Goal: Transaction & Acquisition: Book appointment/travel/reservation

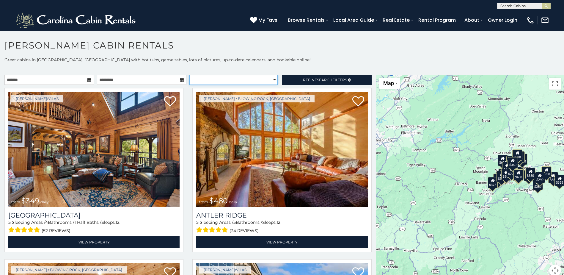
click at [233, 77] on select "**********" at bounding box center [233, 80] width 88 height 10
select select "**********"
click at [189, 75] on select "**********" at bounding box center [233, 80] width 88 height 10
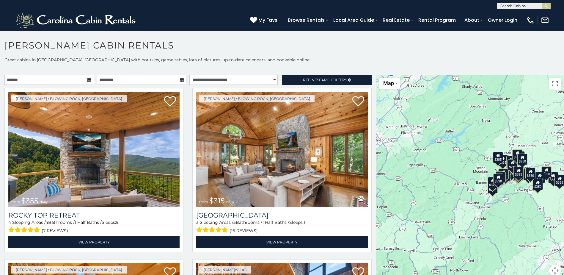
click at [89, 79] on icon at bounding box center [89, 80] width 4 height 4
click at [88, 80] on icon at bounding box center [89, 80] width 4 height 4
click at [69, 79] on input "text" at bounding box center [48, 80] width 89 height 10
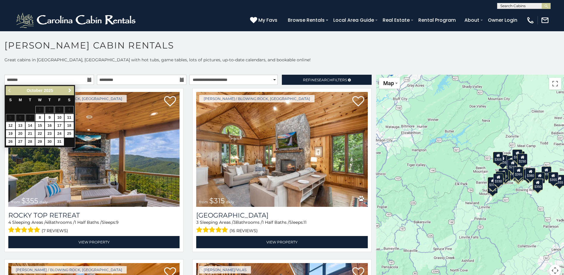
click at [70, 92] on span "Next" at bounding box center [69, 90] width 5 height 5
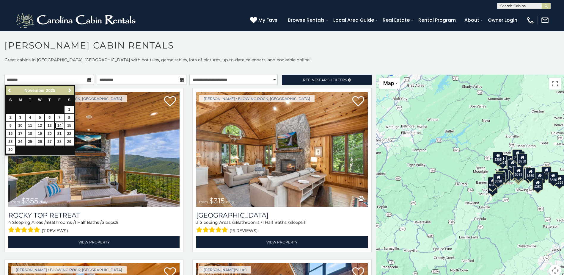
click at [60, 125] on link "14" at bounding box center [59, 125] width 9 height 7
type input "**********"
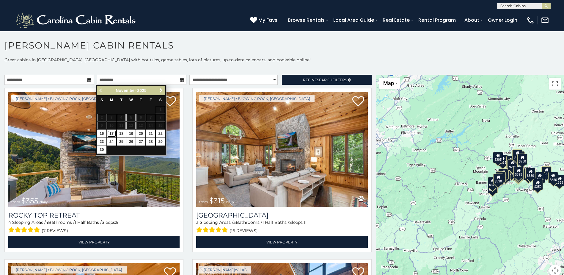
click at [110, 133] on link "17" at bounding box center [111, 133] width 9 height 7
type input "**********"
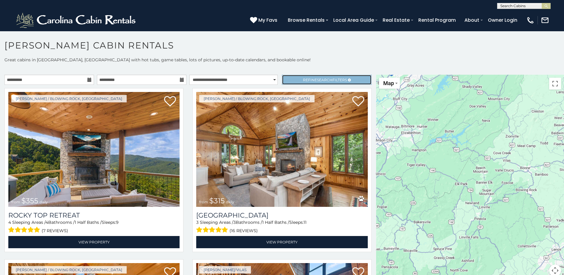
click at [309, 76] on link "Refine Search Filters" at bounding box center [326, 80] width 89 height 10
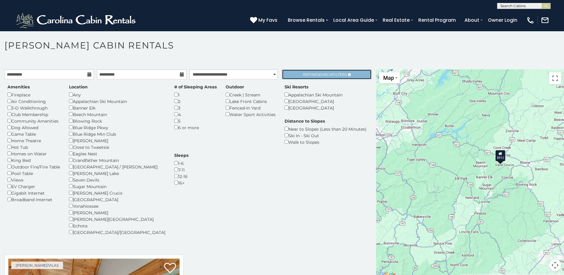
click at [324, 75] on span "Search" at bounding box center [324, 74] width 15 height 4
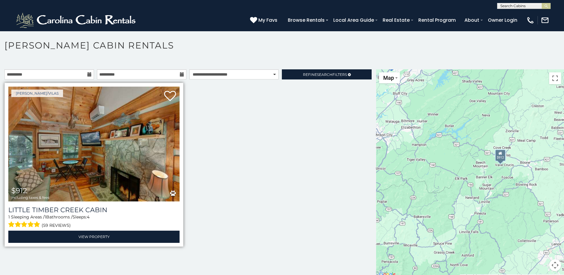
click at [102, 155] on img at bounding box center [93, 143] width 171 height 115
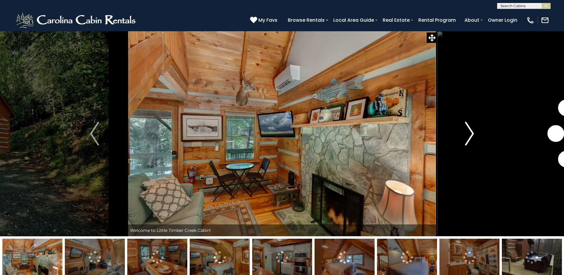
click at [471, 132] on img "Next" at bounding box center [469, 134] width 9 height 24
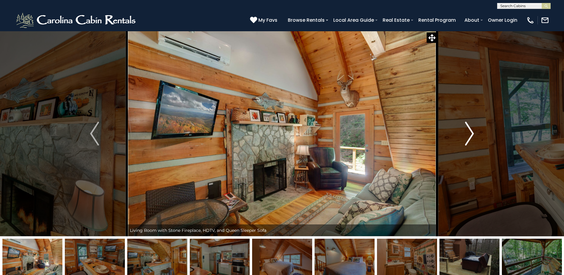
click at [471, 132] on img "Next" at bounding box center [469, 134] width 9 height 24
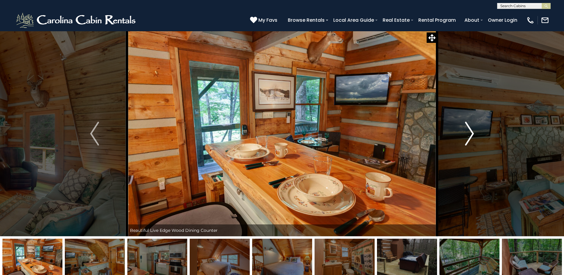
click at [471, 132] on img "Next" at bounding box center [469, 134] width 9 height 24
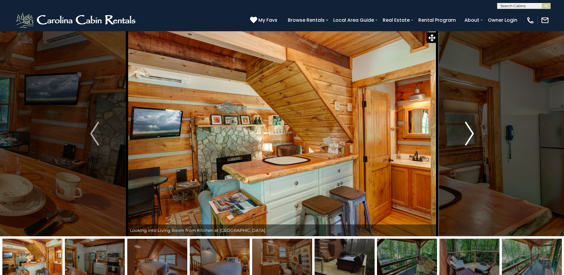
click at [471, 132] on img "Next" at bounding box center [469, 134] width 9 height 24
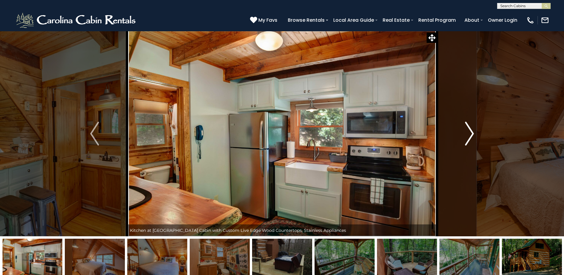
click at [471, 132] on img "Next" at bounding box center [469, 134] width 9 height 24
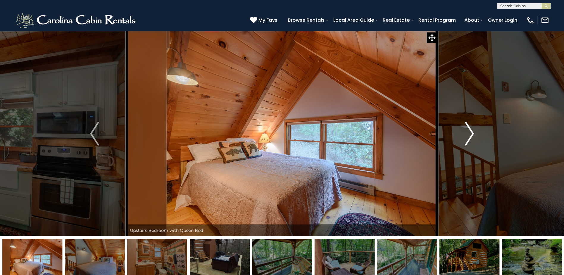
click at [471, 132] on img "Next" at bounding box center [469, 134] width 9 height 24
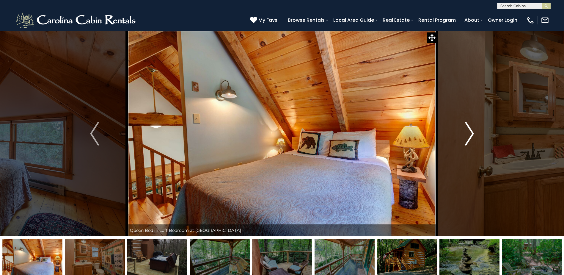
click at [471, 132] on img "Next" at bounding box center [469, 134] width 9 height 24
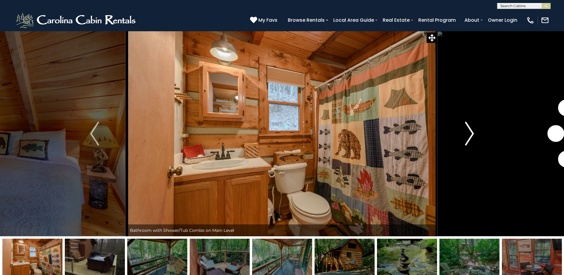
click at [471, 132] on img "Next" at bounding box center [469, 134] width 9 height 24
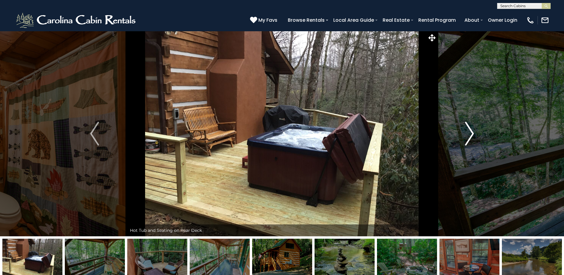
click at [471, 132] on img "Next" at bounding box center [469, 134] width 9 height 24
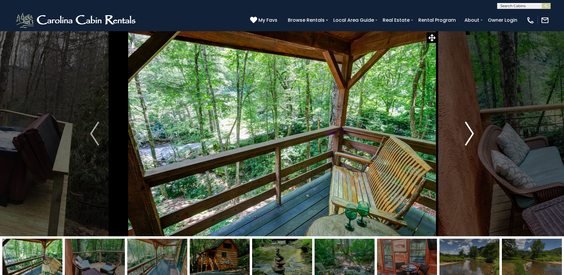
click at [471, 132] on img "Next" at bounding box center [469, 134] width 9 height 24
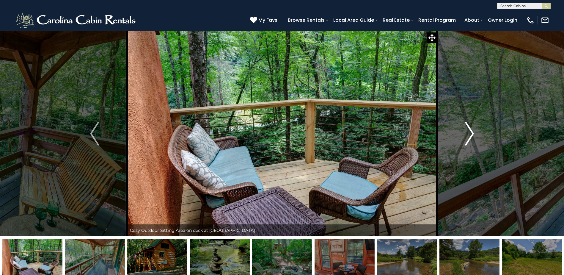
click at [471, 132] on img "Next" at bounding box center [469, 134] width 9 height 24
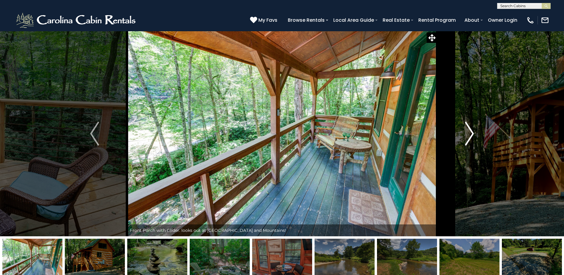
click at [471, 132] on img "Next" at bounding box center [469, 134] width 9 height 24
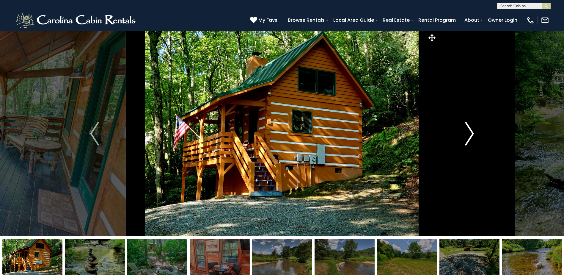
click at [471, 132] on img "Next" at bounding box center [469, 134] width 9 height 24
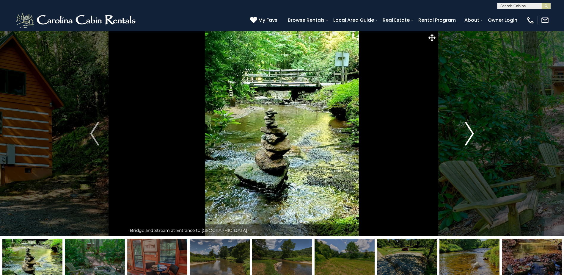
click at [471, 132] on img "Next" at bounding box center [469, 134] width 9 height 24
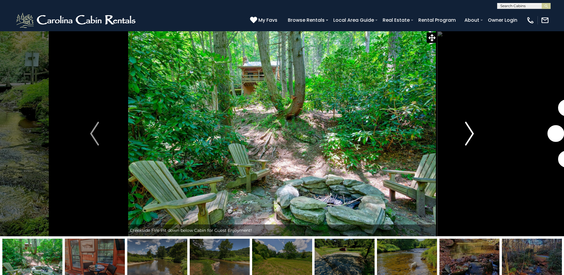
click at [471, 132] on img "Next" at bounding box center [469, 134] width 9 height 24
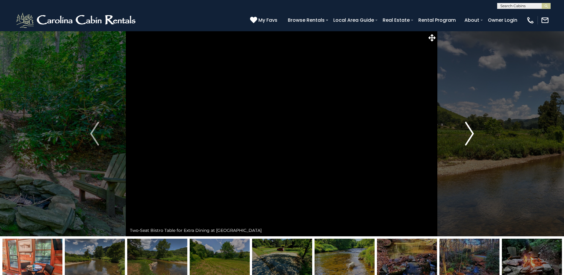
click at [471, 132] on img "Next" at bounding box center [469, 134] width 9 height 24
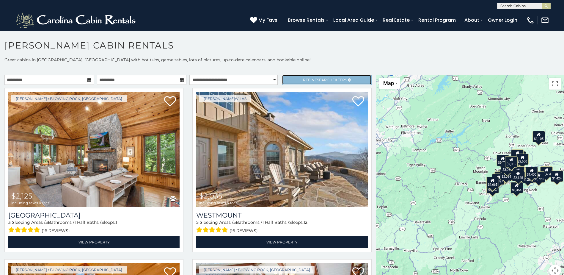
click at [309, 82] on link "Refine Search Filters" at bounding box center [326, 80] width 89 height 10
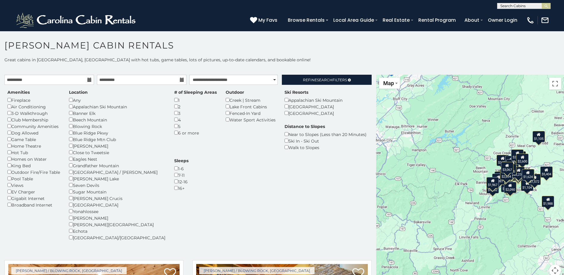
click at [508, 204] on div "$2,125 $2,112 $2,035 $2,341 $3,818 $3,835 $5,404 $1,104 $1,202 $1,761 $1,572 $2…" at bounding box center [470, 179] width 188 height 209
click at [514, 229] on div "$2,125 $2,112 $2,035 $2,341 $3,818 $3,835 $5,404 $1,104 $1,202 $1,761 $1,572 $2…" at bounding box center [470, 179] width 188 height 209
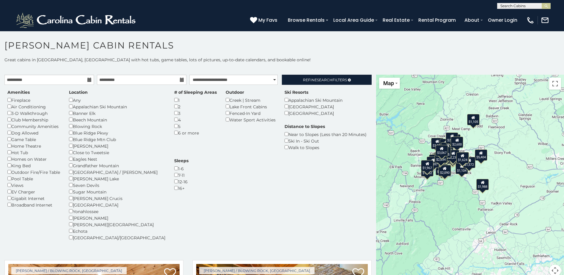
drag, startPoint x: 511, startPoint y: 225, endPoint x: 449, endPoint y: 207, distance: 64.3
click at [449, 207] on div "$2,125 $2,112 $2,035 $2,341 $3,818 $3,835 $5,404 $1,104 $1,202 $1,761 $1,572 $2…" at bounding box center [470, 179] width 188 height 209
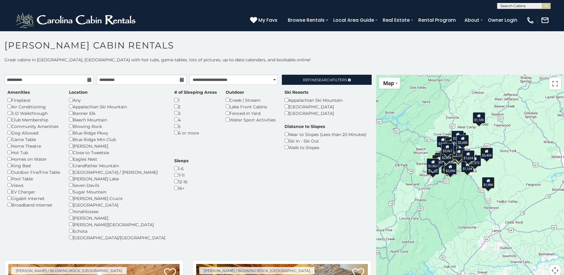
click at [456, 202] on div "$2,125 $2,112 $2,035 $2,341 $3,818 $3,835 $5,404 $1,104 $1,202 $1,761 $1,572 $2…" at bounding box center [470, 179] width 188 height 209
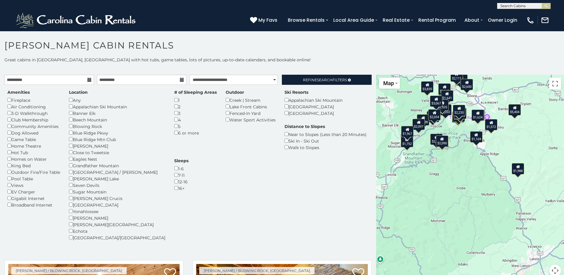
click at [456, 202] on div "$2,125 $2,112 $2,035 $2,341 $3,818 $3,835 $5,404 $1,104 $1,202 $1,761 $1,572 $2…" at bounding box center [470, 179] width 188 height 209
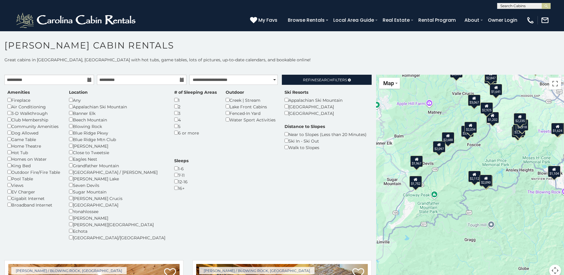
drag, startPoint x: 456, startPoint y: 152, endPoint x: 517, endPoint y: 247, distance: 112.6
click at [517, 247] on div "$2,125 $2,112 $2,035 $2,341 $3,818 $3,835 $5,404 $1,104 $1,202 $1,761 $1,572 $2…" at bounding box center [470, 179] width 188 height 209
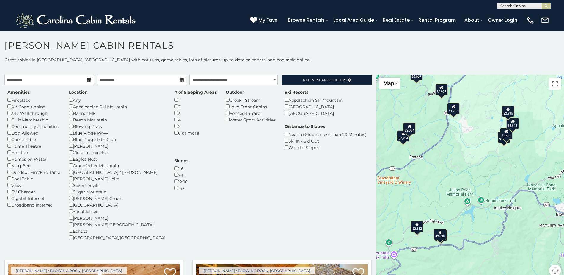
drag, startPoint x: 486, startPoint y: 171, endPoint x: 474, endPoint y: 287, distance: 116.6
click at [474, 274] on html "**********" at bounding box center [282, 139] width 564 height 278
click at [526, 259] on div "$2,125 $2,112 $2,035 $2,341 $3,818 $3,835 $5,404 $1,104 $1,202 $1,761 $1,572 $2…" at bounding box center [470, 179] width 188 height 209
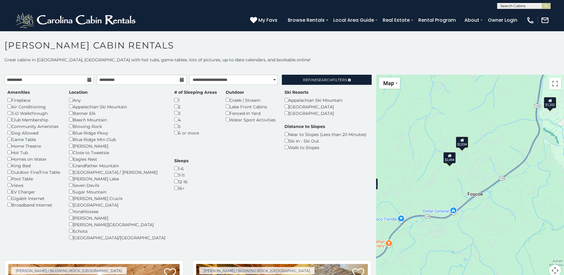
drag, startPoint x: 457, startPoint y: 101, endPoint x: 629, endPoint y: 248, distance: 226.4
click at [563, 248] on html "**********" at bounding box center [282, 139] width 564 height 278
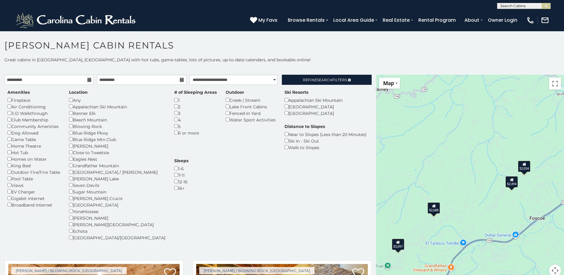
drag, startPoint x: 525, startPoint y: 213, endPoint x: 579, endPoint y: 241, distance: 59.8
click at [563, 241] on html "**********" at bounding box center [282, 139] width 564 height 278
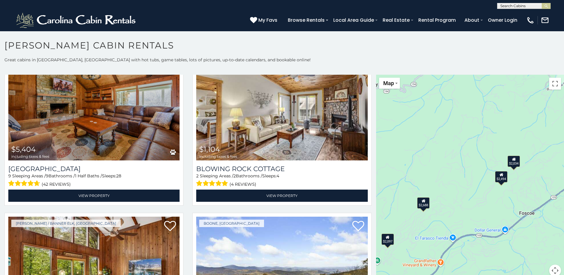
scroll to position [743, 0]
